Goal: Information Seeking & Learning: Learn about a topic

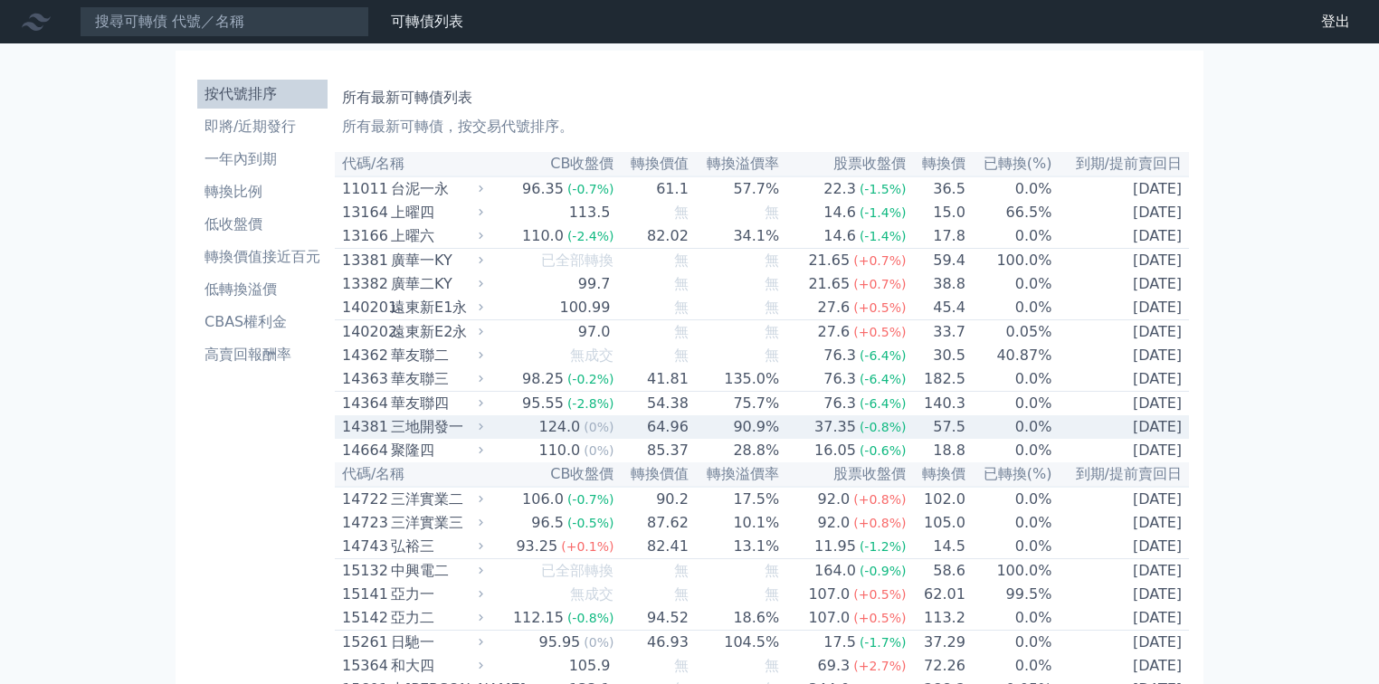
click at [479, 438] on div "三地開發一" at bounding box center [435, 427] width 89 height 22
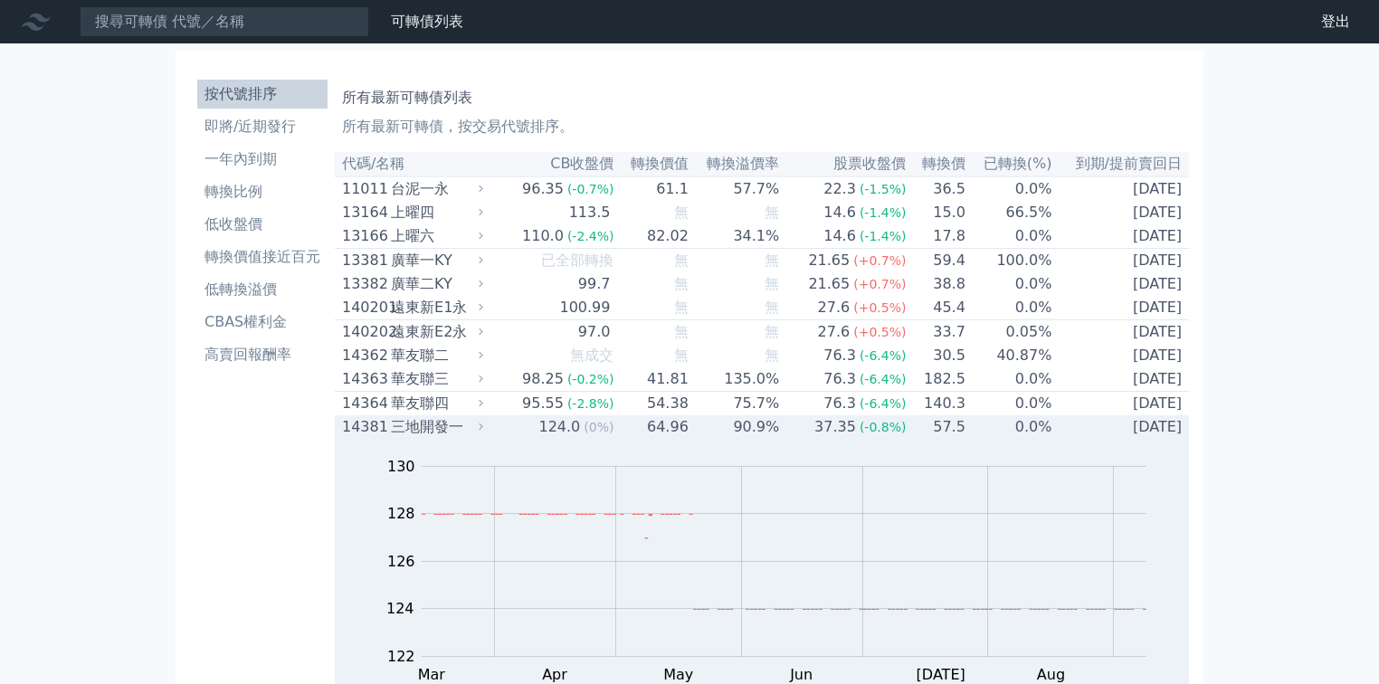
click at [484, 433] on icon at bounding box center [481, 427] width 12 height 12
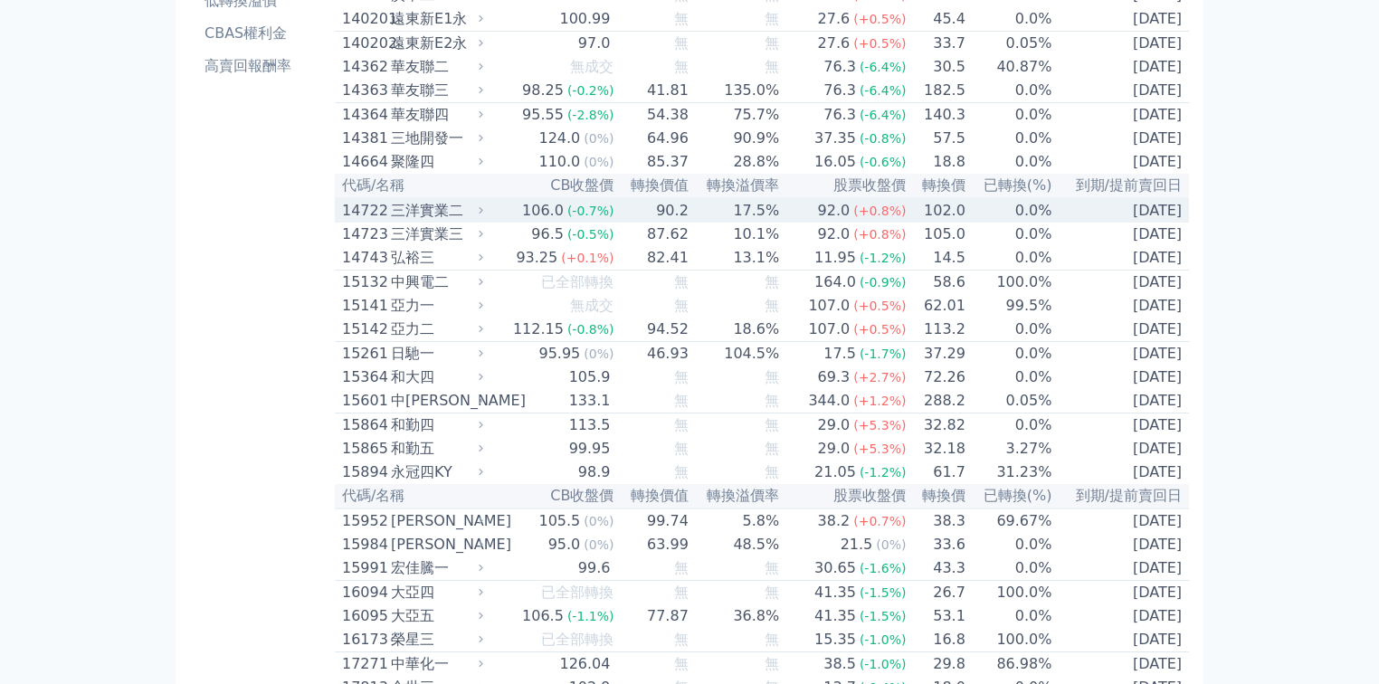
scroll to position [290, 0]
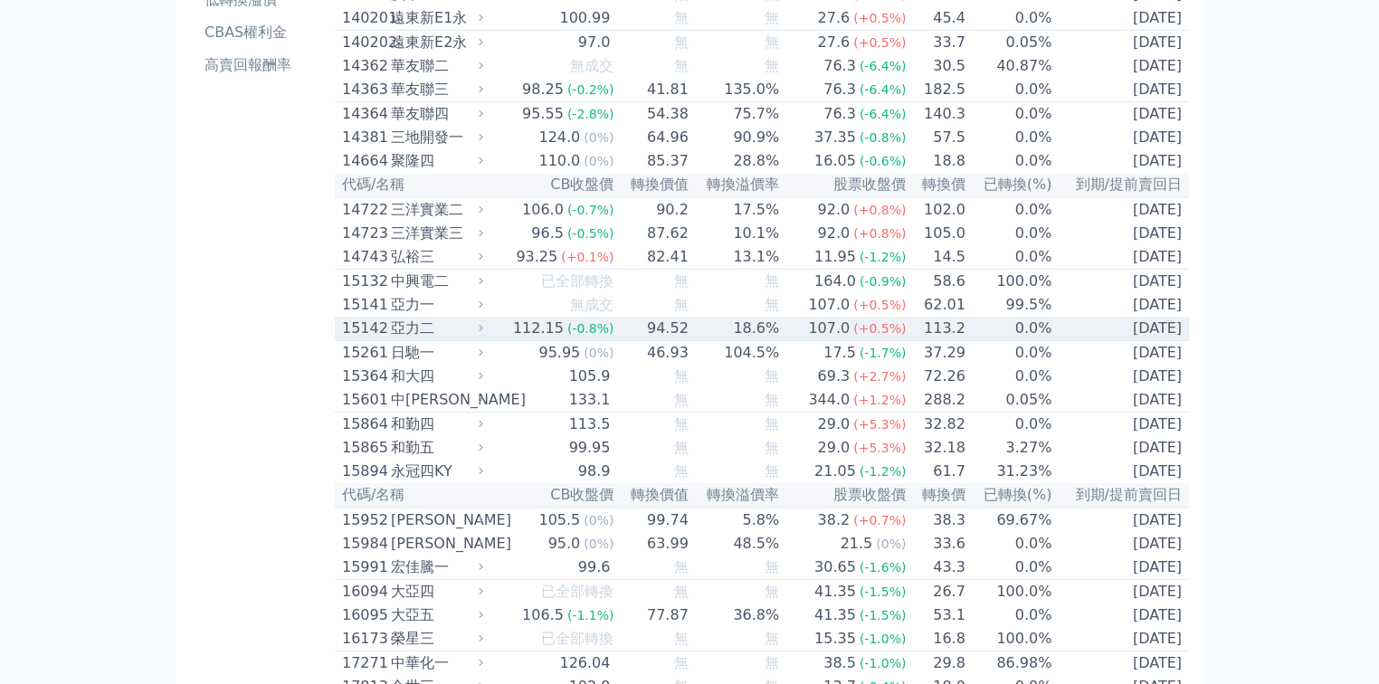
click at [485, 334] on icon at bounding box center [481, 328] width 12 height 12
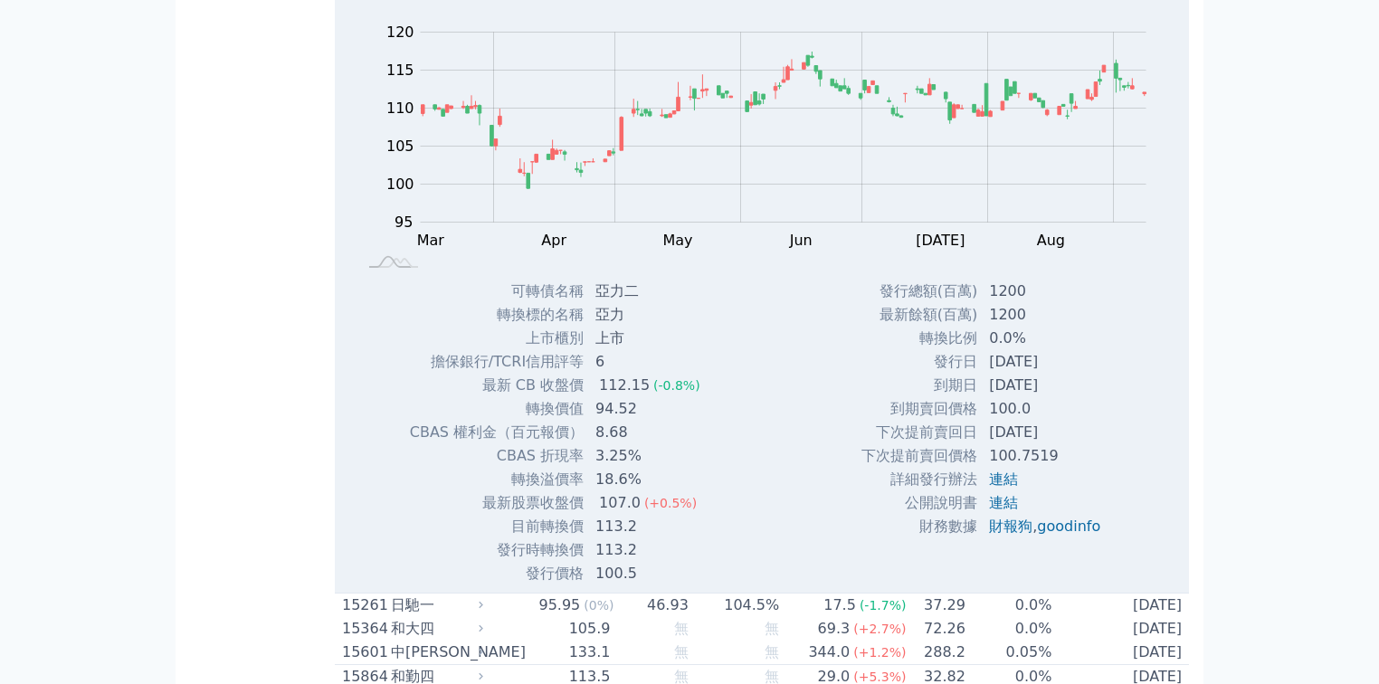
scroll to position [652, 0]
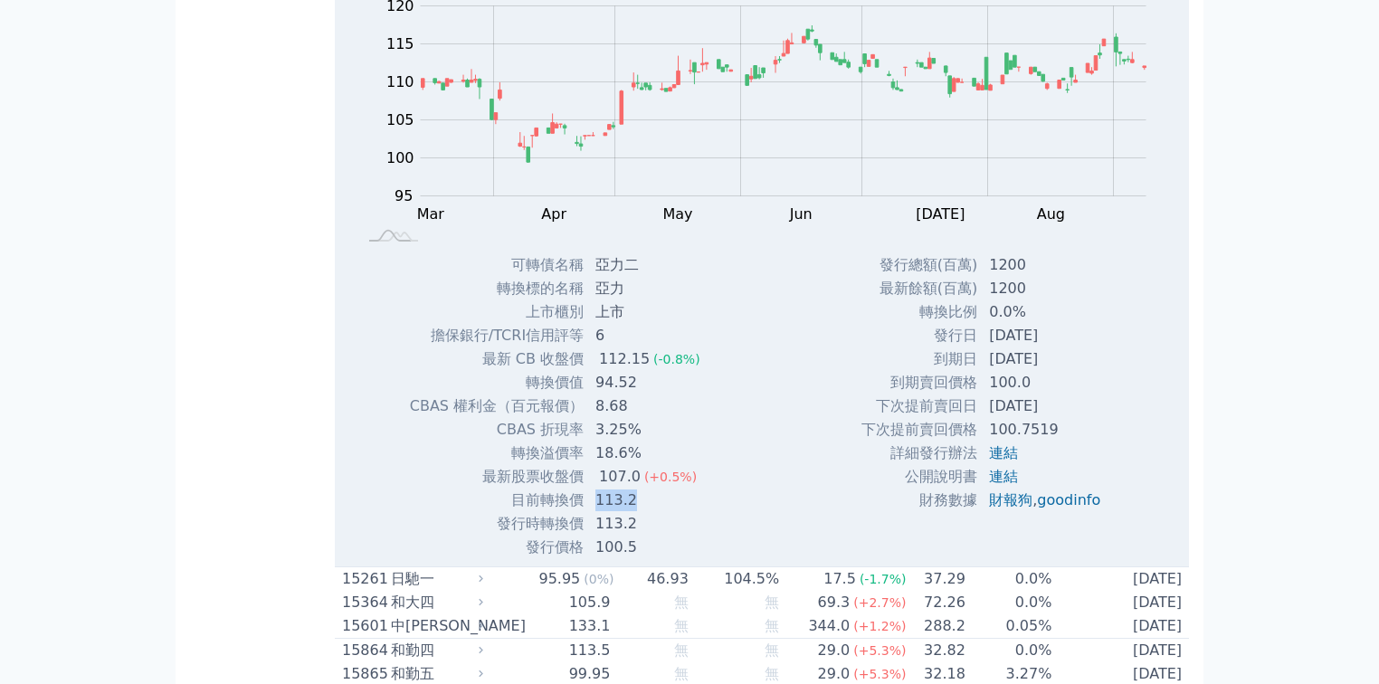
drag, startPoint x: 594, startPoint y: 542, endPoint x: 647, endPoint y: 540, distance: 53.4
click at [647, 512] on td "113.2" at bounding box center [650, 501] width 130 height 24
click at [690, 536] on td "113.2" at bounding box center [650, 524] width 130 height 24
drag, startPoint x: 598, startPoint y: 513, endPoint x: 693, endPoint y: 524, distance: 95.6
click at [691, 524] on tbody "可轉債名稱 亞力二 轉換標的名稱 亞力 上市櫃別 上市 擔保銀行/TCRI信用評等 6 最新 CB 收盤價 112.15 (-0.8%) 94.52" at bounding box center [562, 406] width 306 height 306
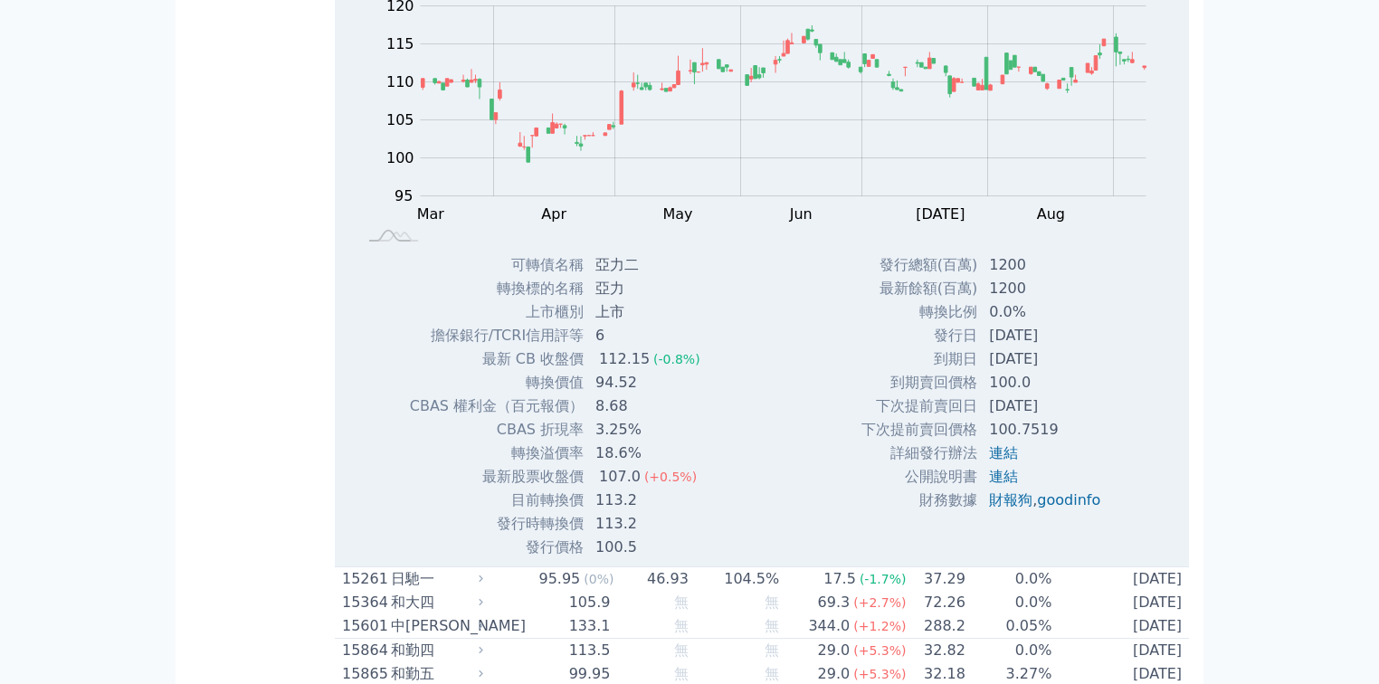
click at [759, 547] on div "Zoom Out 100 85 90 95 100 105 110 115 120 125 L Mar Apr May Jun [DATE] Aug Sep …" at bounding box center [762, 268] width 854 height 581
click at [1007, 509] on link "財報狗" at bounding box center [1010, 499] width 43 height 17
